Goal: Check status: Check status

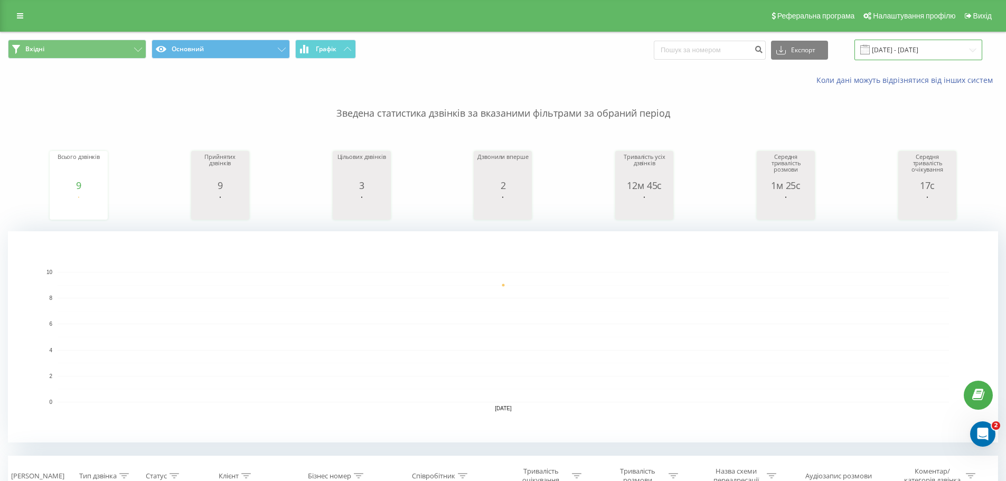
click at [913, 47] on input "[DATE] - [DATE]" at bounding box center [919, 50] width 128 height 21
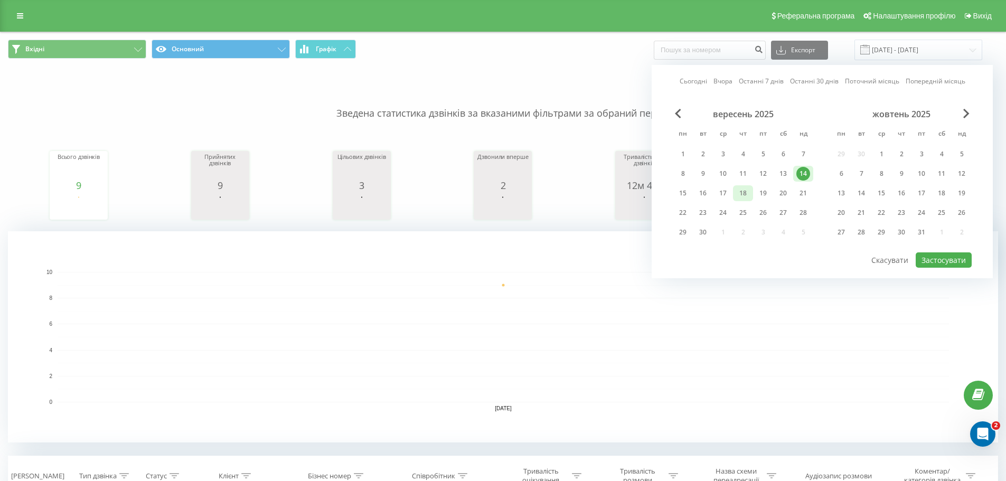
click at [737, 195] on div "18" at bounding box center [743, 193] width 14 height 14
click at [934, 258] on button "Застосувати" at bounding box center [944, 259] width 56 height 15
type input "[DATE] - [DATE]"
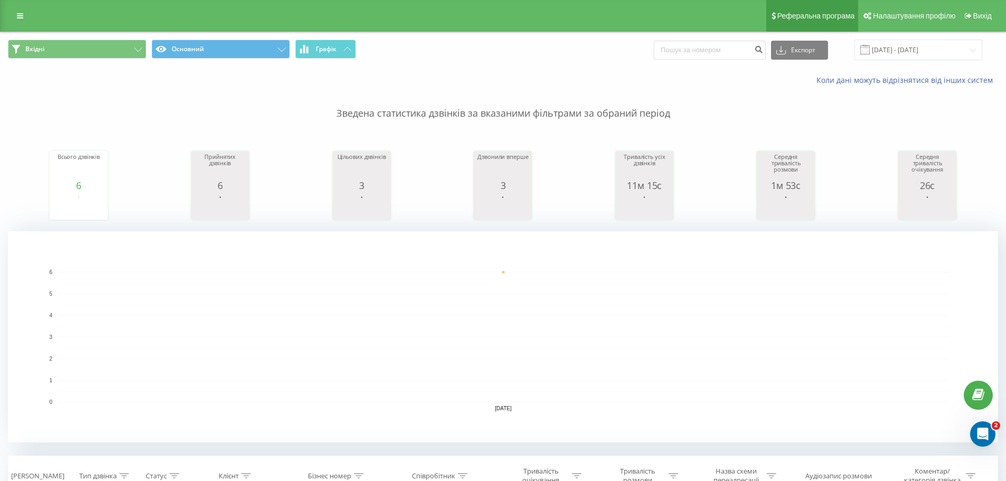
drag, startPoint x: 723, startPoint y: 322, endPoint x: 784, endPoint y: 2, distance: 326.0
click at [723, 315] on rect "A chart." at bounding box center [504, 337] width 892 height 130
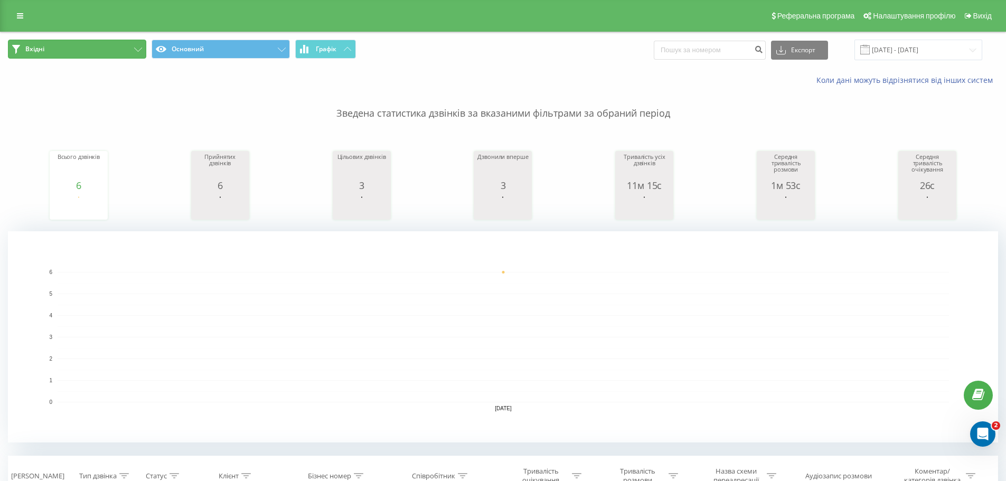
click at [118, 49] on button "Вхідні" at bounding box center [77, 49] width 138 height 19
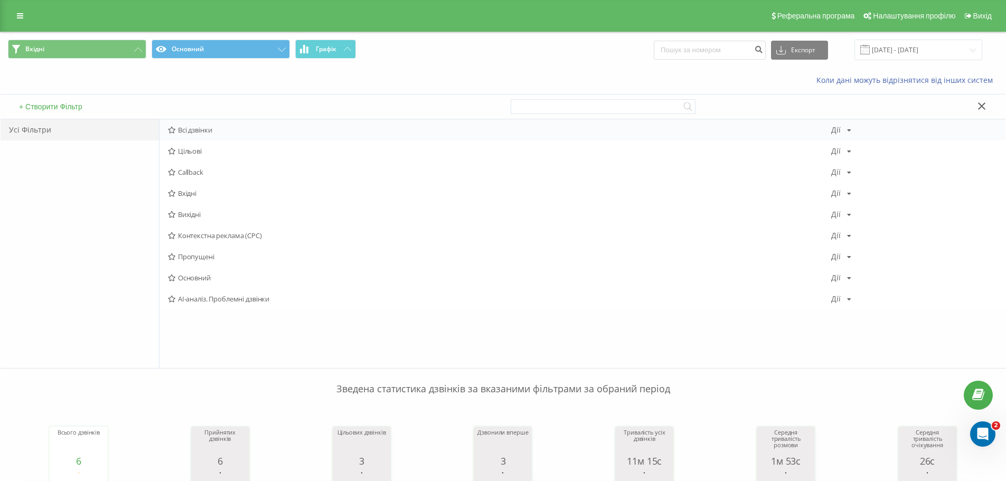
click at [192, 129] on span "Всі дзвінки" at bounding box center [499, 129] width 663 height 7
